Goal: Task Accomplishment & Management: Use online tool/utility

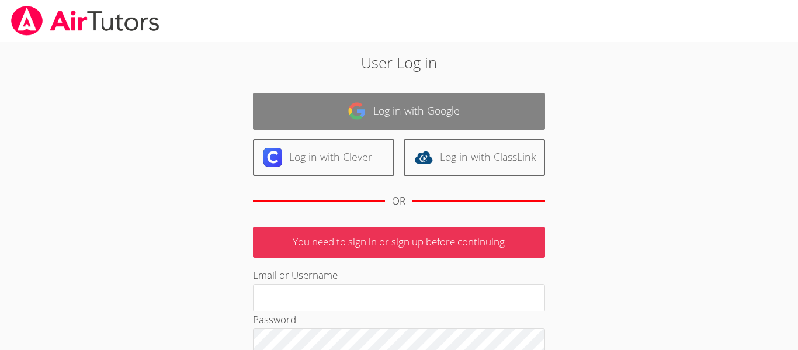
click at [413, 121] on link "Log in with Google" at bounding box center [399, 111] width 292 height 37
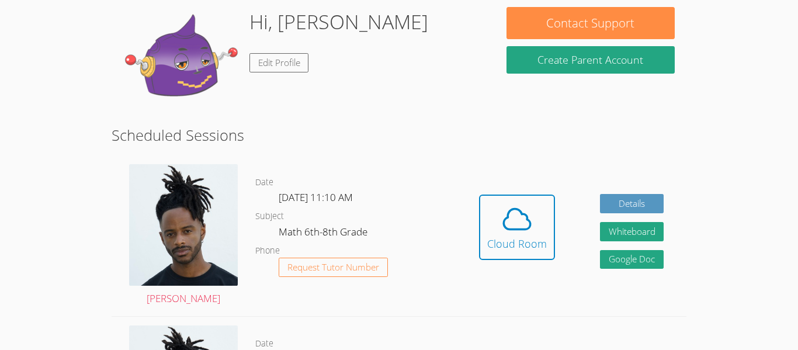
scroll to position [106, 0]
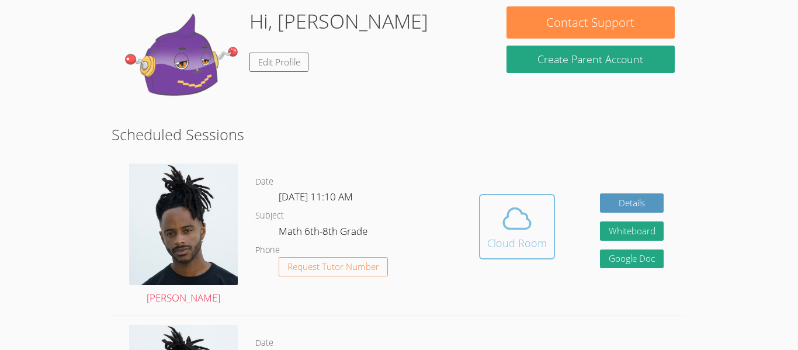
click at [516, 220] on icon at bounding box center [516, 218] width 33 height 33
click at [506, 186] on div "Hidden Cloud Room Details Whiteboard Hidden Google Doc" at bounding box center [570, 235] width 229 height 161
click at [506, 222] on icon at bounding box center [516, 218] width 33 height 33
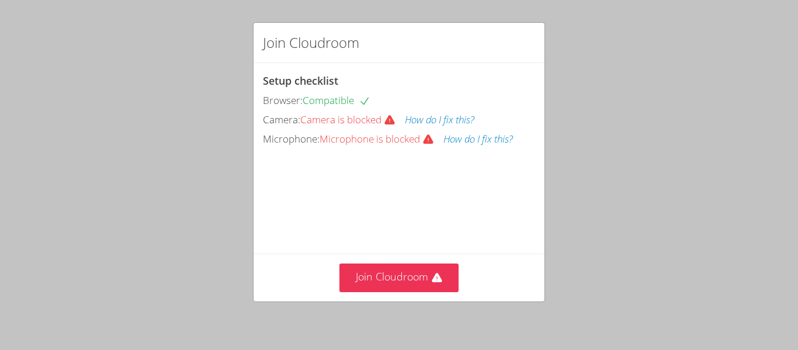
click at [474, 138] on button "How do I fix this?" at bounding box center [477, 139] width 69 height 17
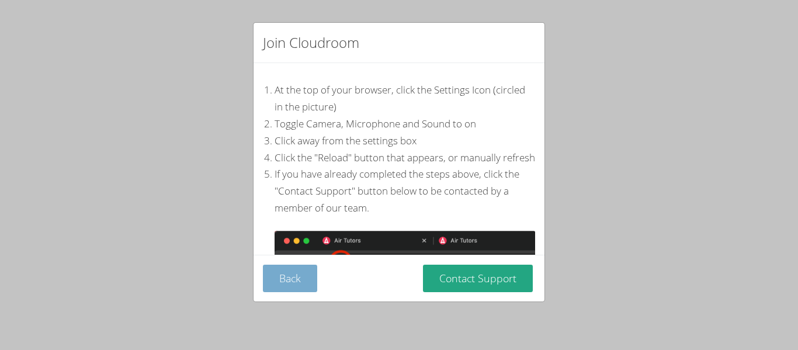
click at [308, 290] on button "Back" at bounding box center [290, 278] width 54 height 27
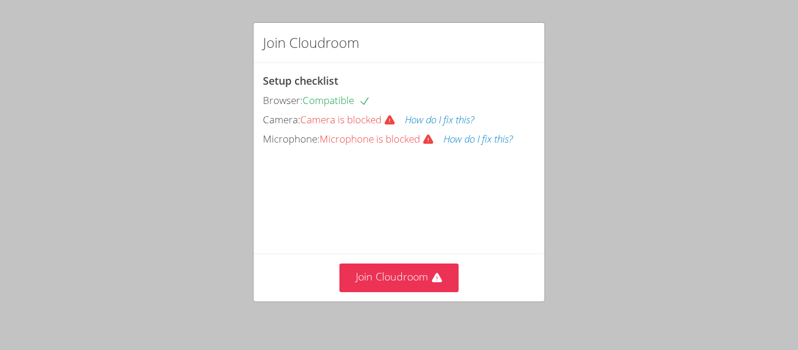
click at [128, 94] on div "Join Cloudroom Setup checklist Browser: Compatible Camera: Camera is blocked Ho…" at bounding box center [399, 175] width 798 height 350
click at [331, 44] on h2 "Join Cloudroom" at bounding box center [311, 42] width 96 height 21
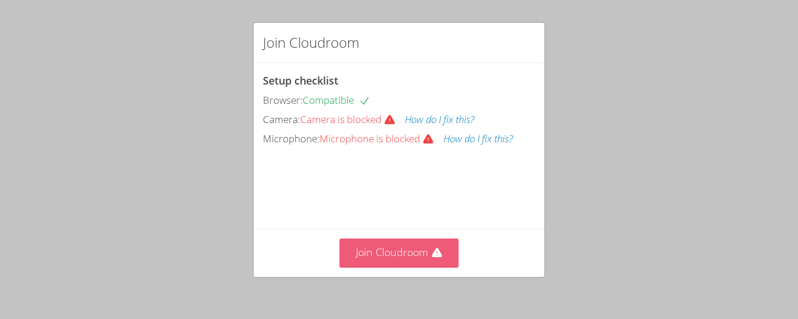
click at [422, 257] on button "Join Cloudroom" at bounding box center [399, 253] width 120 height 29
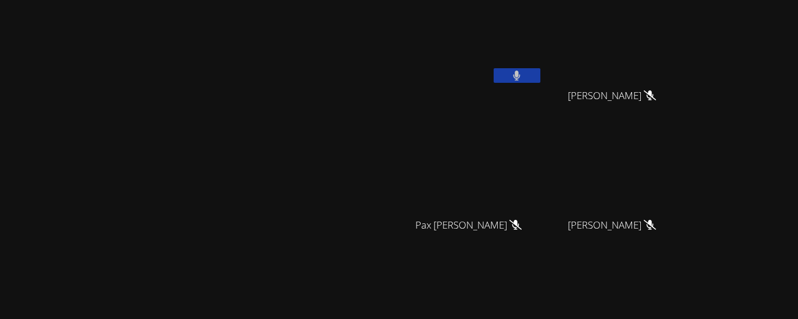
click at [540, 76] on button at bounding box center [516, 75] width 47 height 15
click at [394, 21] on div "Kris-Anthony Smith Kris-Anthony Smith" at bounding box center [199, 246] width 389 height 483
click at [523, 73] on icon at bounding box center [516, 76] width 12 height 10
click at [520, 73] on icon at bounding box center [517, 76] width 8 height 10
click at [540, 83] on div at bounding box center [516, 77] width 47 height 18
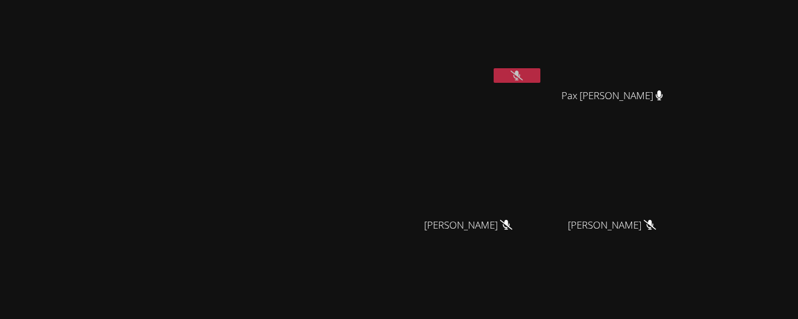
click at [523, 79] on icon at bounding box center [516, 76] width 12 height 10
click at [540, 72] on button at bounding box center [516, 75] width 47 height 15
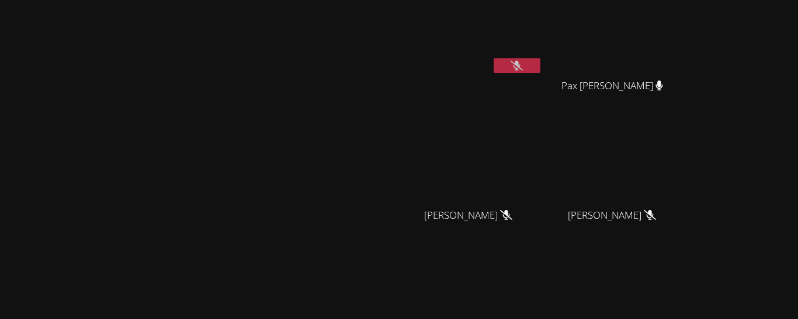
scroll to position [2, 0]
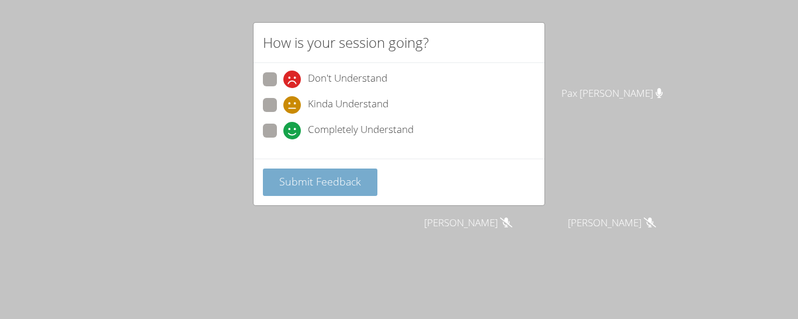
click at [352, 178] on span "Submit Feedback" at bounding box center [320, 182] width 82 height 14
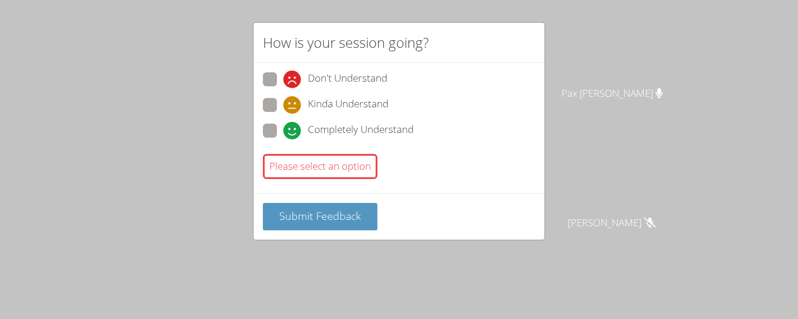
click at [283, 140] on span at bounding box center [283, 140] width 0 height 0
click at [283, 130] on input "Completely Understand" at bounding box center [288, 129] width 10 height 10
radio input "true"
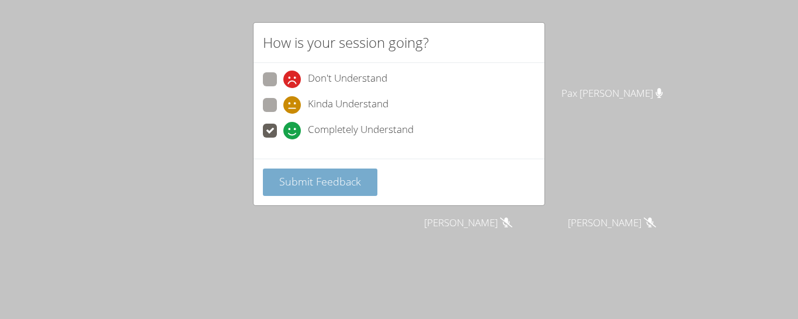
click at [309, 192] on button "Submit Feedback" at bounding box center [320, 182] width 114 height 27
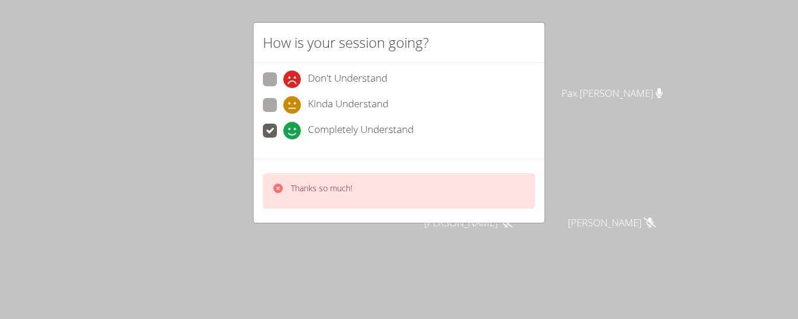
click at [159, 144] on div "How is your session going? Don't Understand Kinda Understand Completely Underst…" at bounding box center [399, 159] width 798 height 319
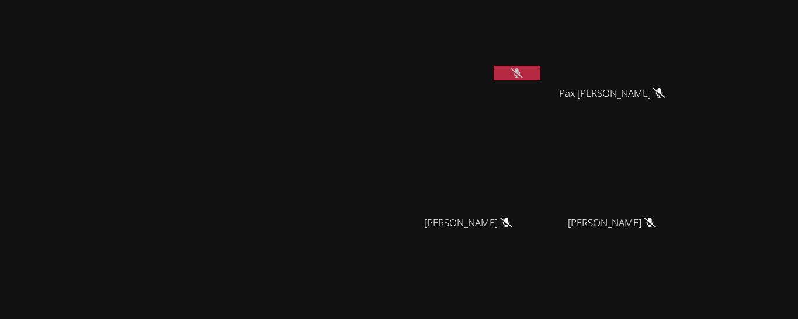
scroll to position [173, 0]
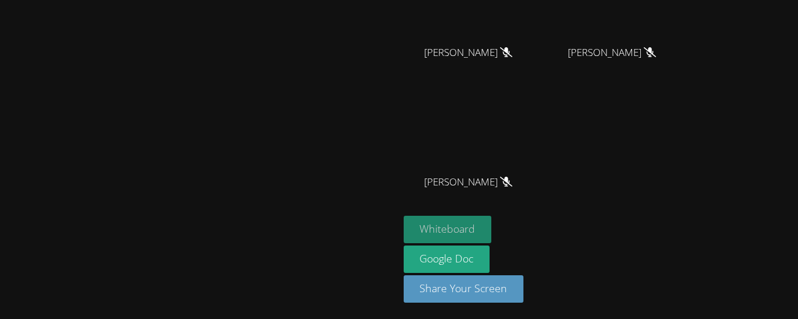
click at [492, 222] on button "Whiteboard" at bounding box center [448, 229] width 88 height 27
